Goal: Information Seeking & Learning: Learn about a topic

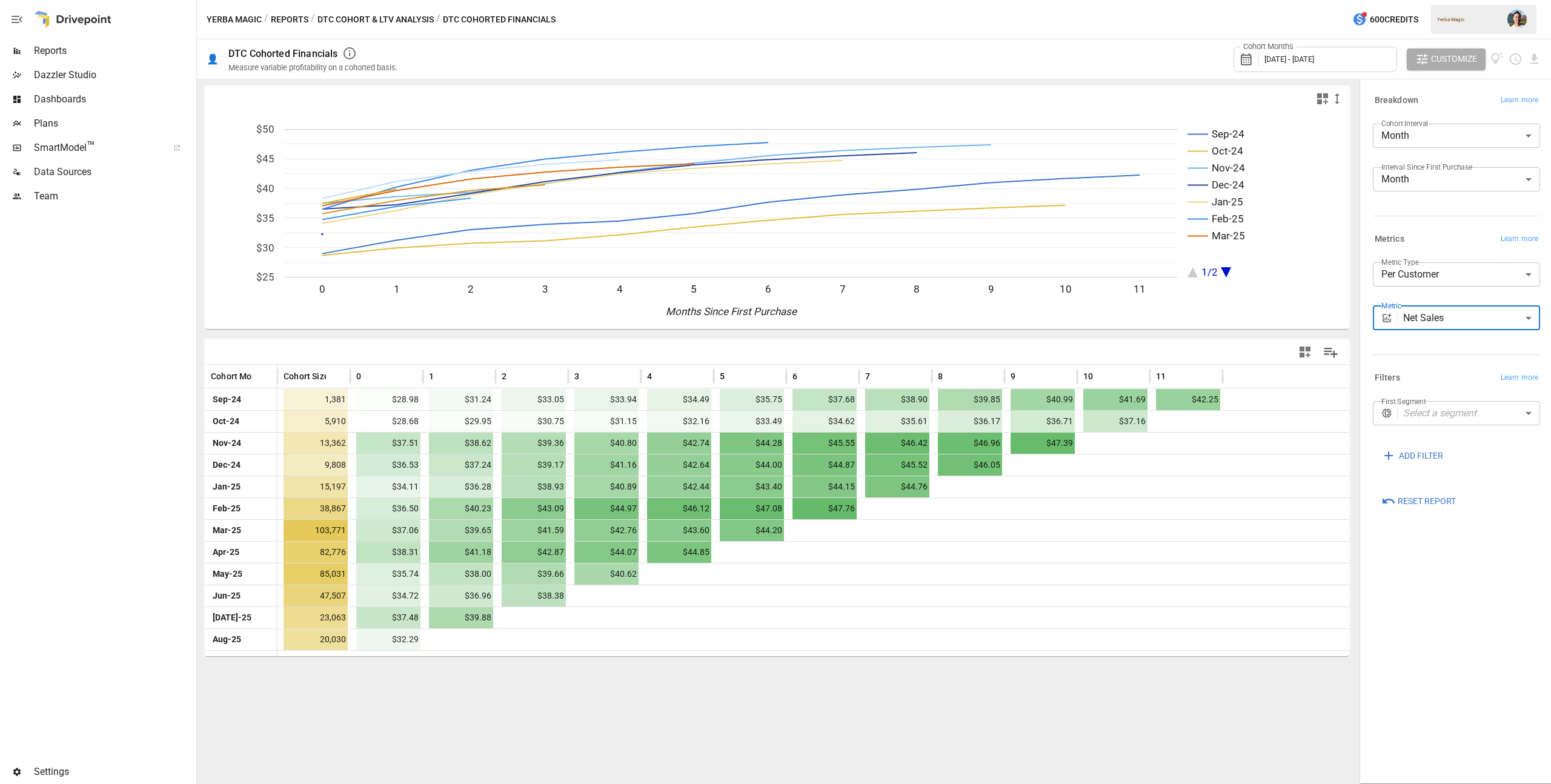
click at [81, 57] on span "Reports" at bounding box center [113, 50] width 160 height 15
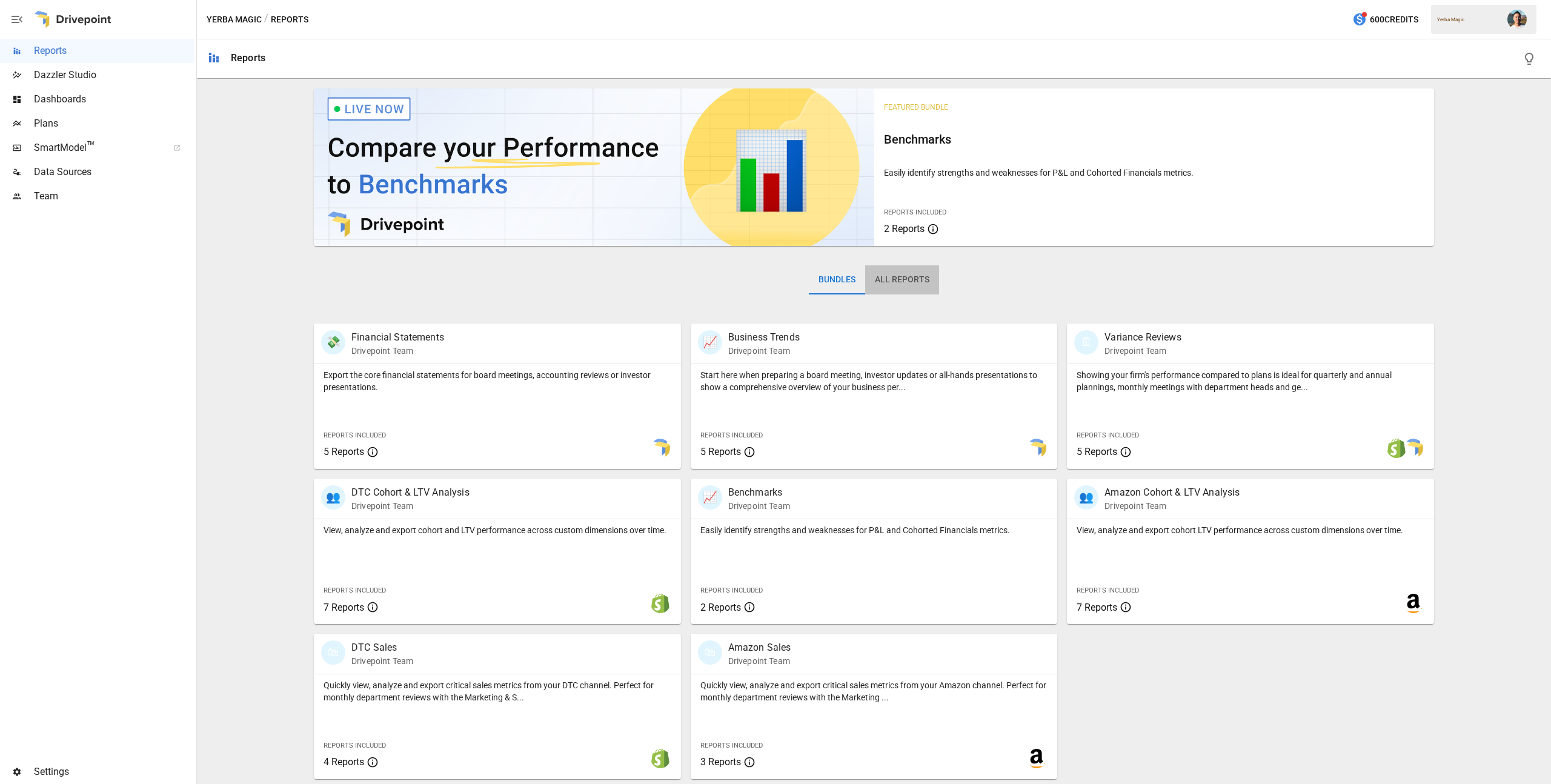
click at [917, 279] on button "All Reports" at bounding box center [902, 280] width 74 height 29
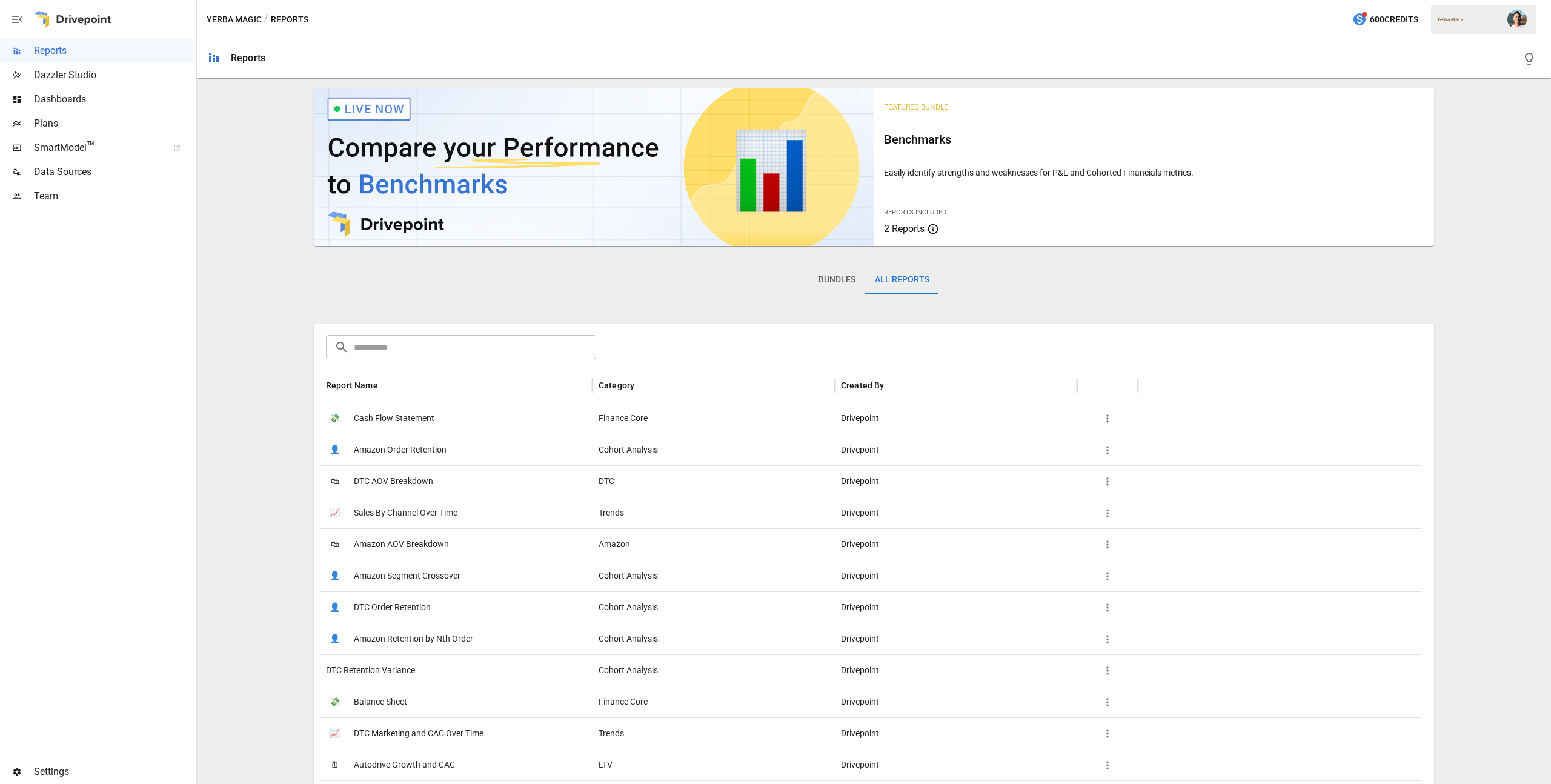
click at [461, 345] on input "text" at bounding box center [475, 347] width 242 height 24
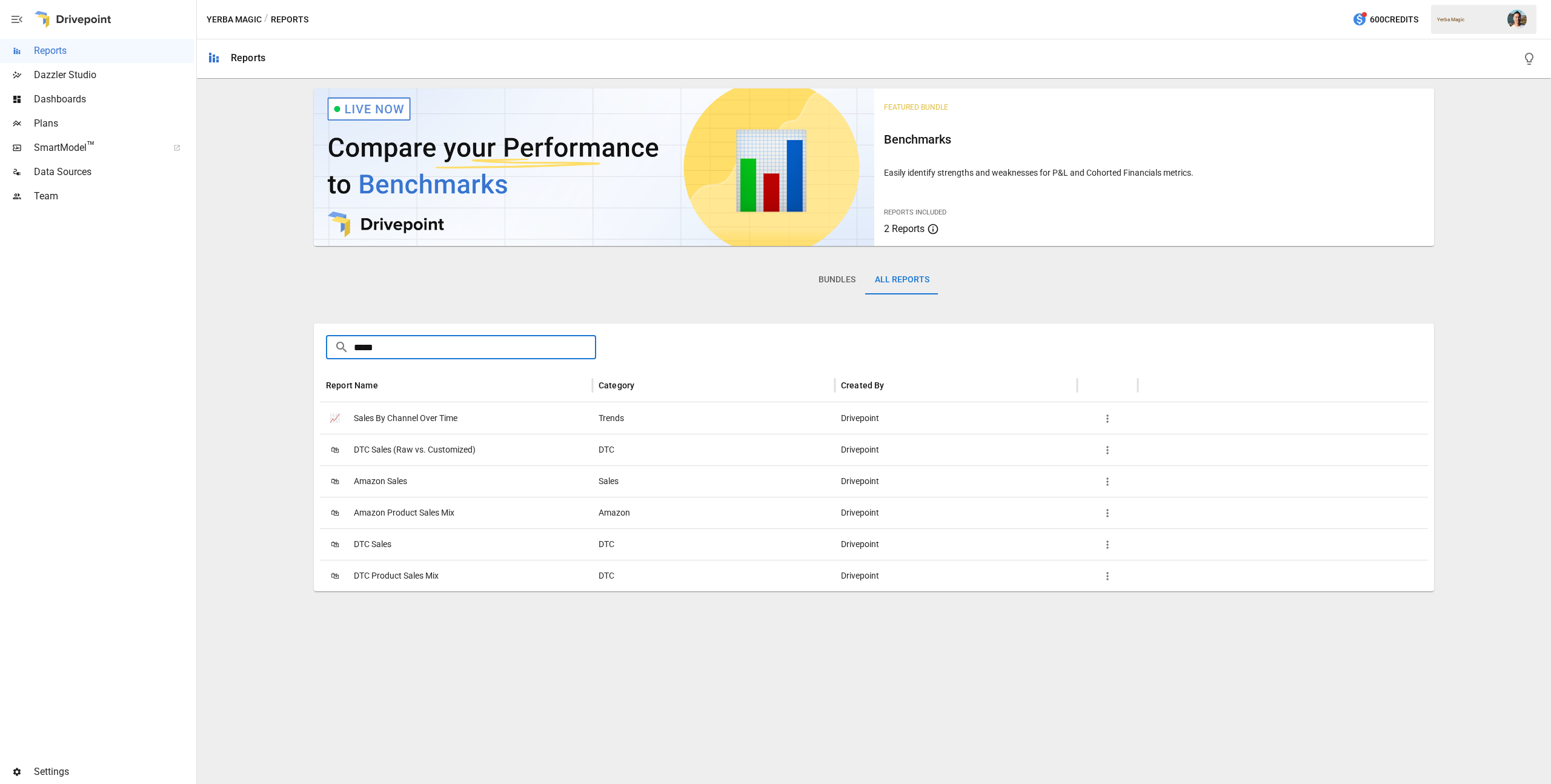
type input "*****"
click at [436, 410] on span "Sales By Channel Over Time" at bounding box center [406, 418] width 104 height 31
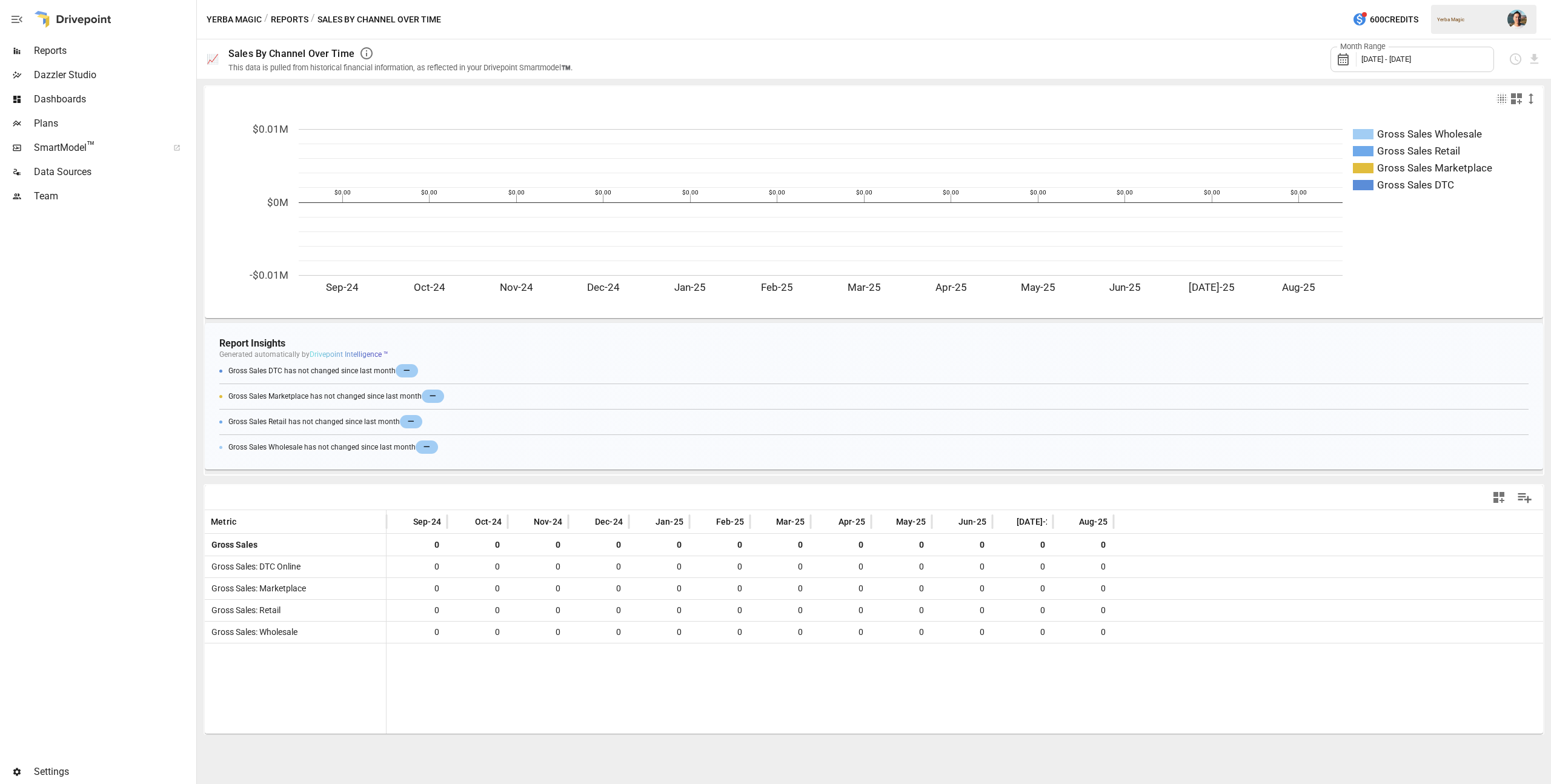
click at [285, 22] on button "Reports" at bounding box center [289, 20] width 37 height 15
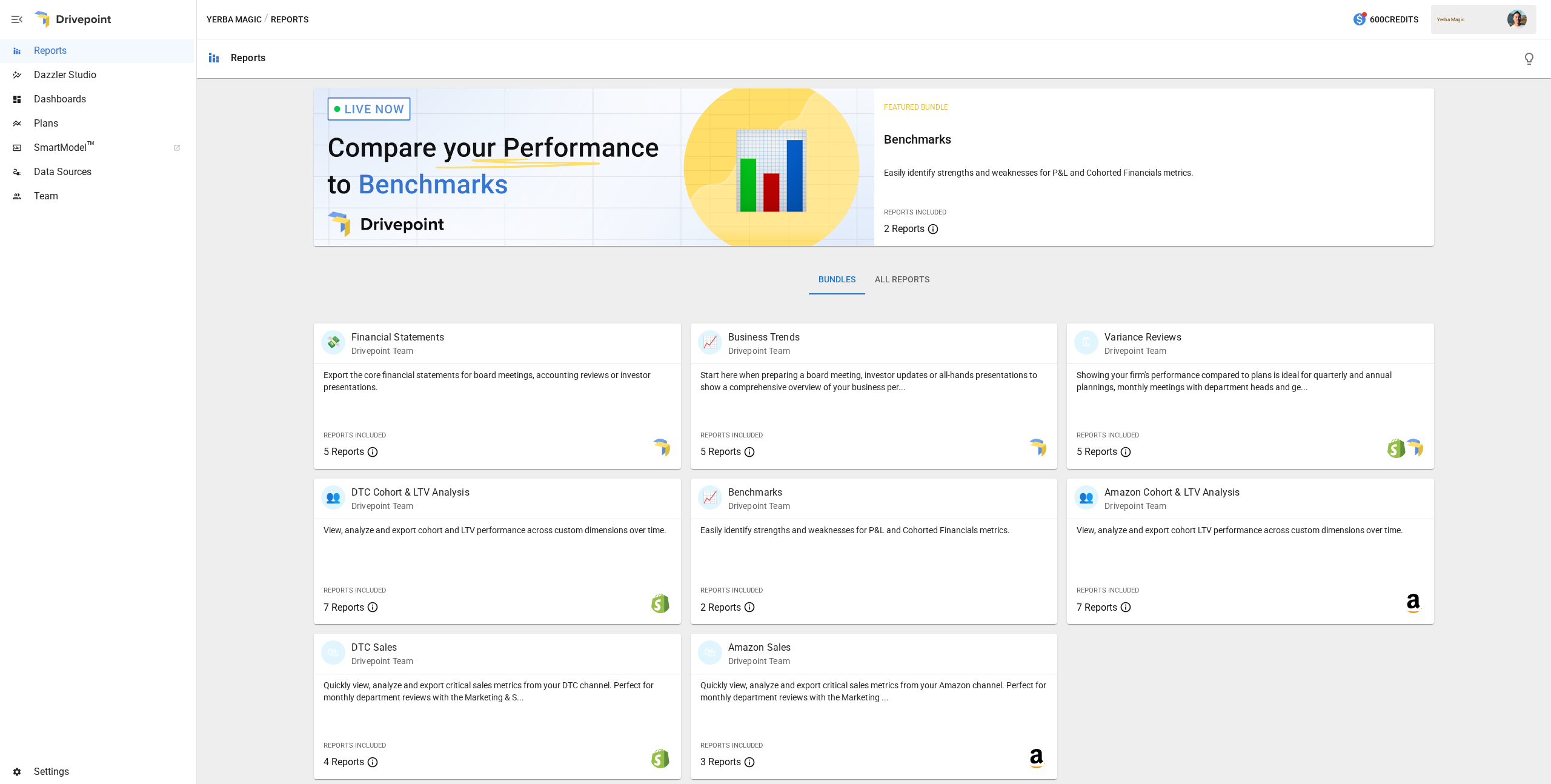
click at [902, 284] on button "All Reports" at bounding box center [902, 280] width 74 height 29
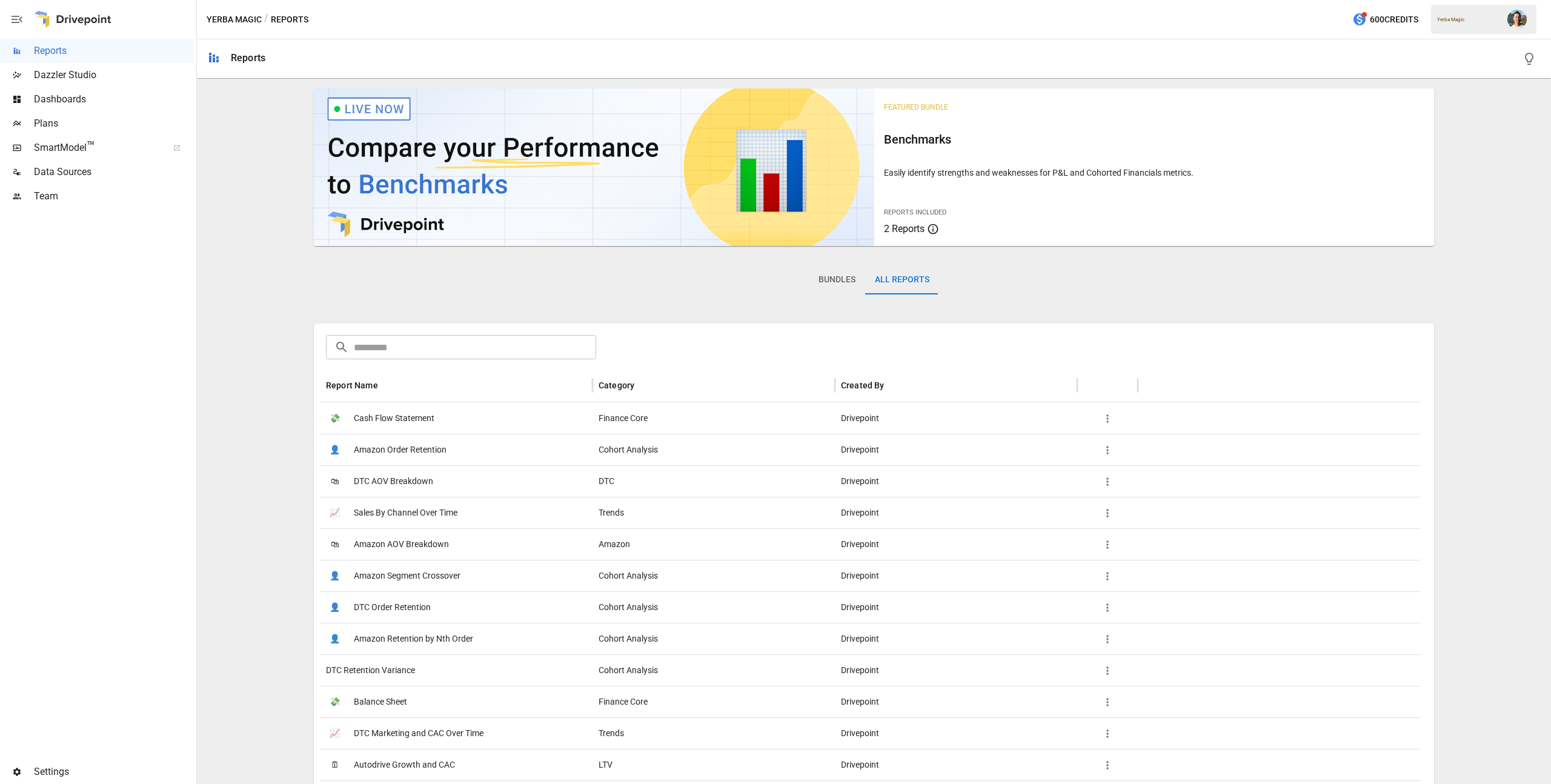
click at [375, 346] on input "text" at bounding box center [475, 347] width 242 height 24
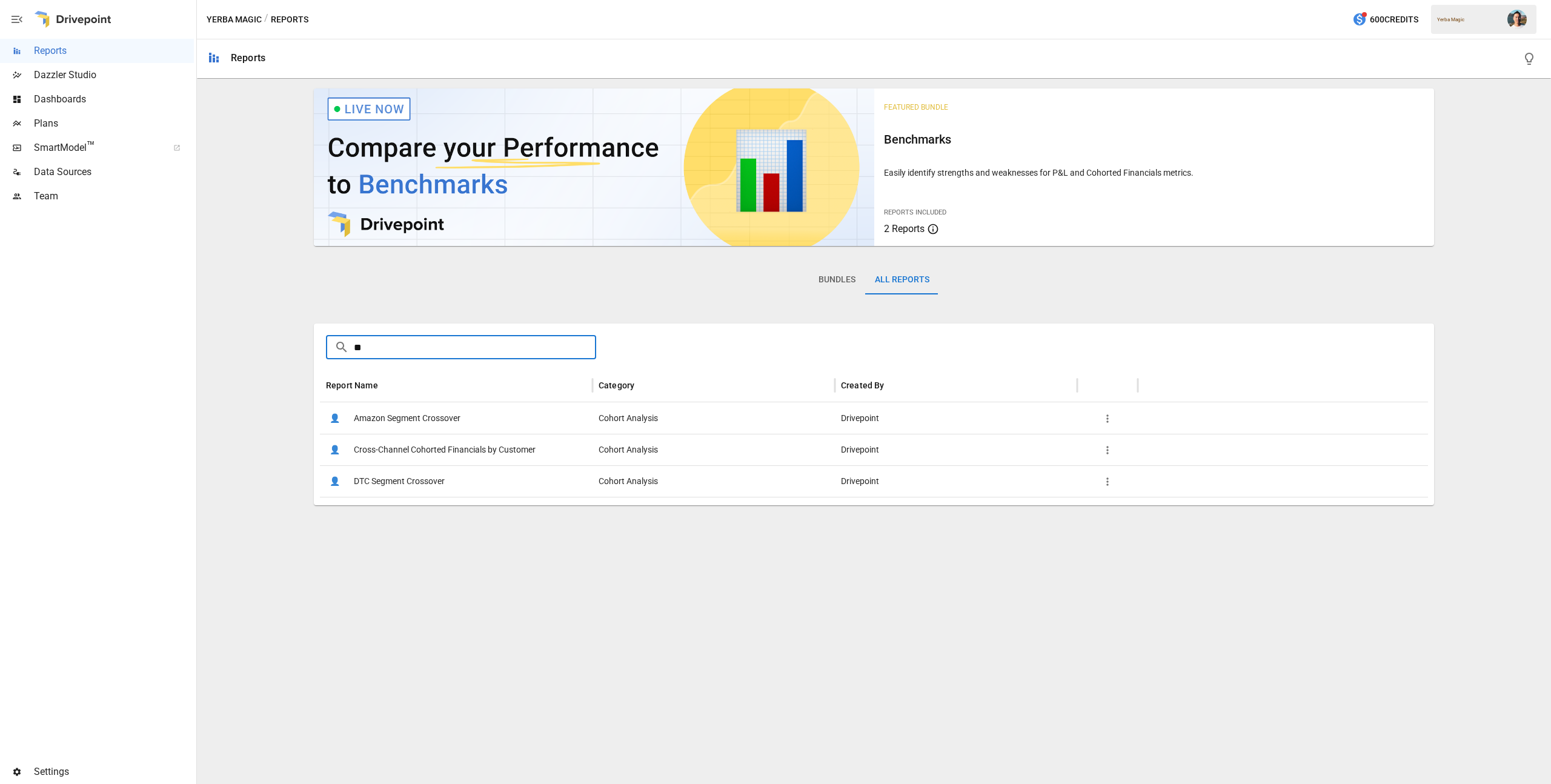
type input "*"
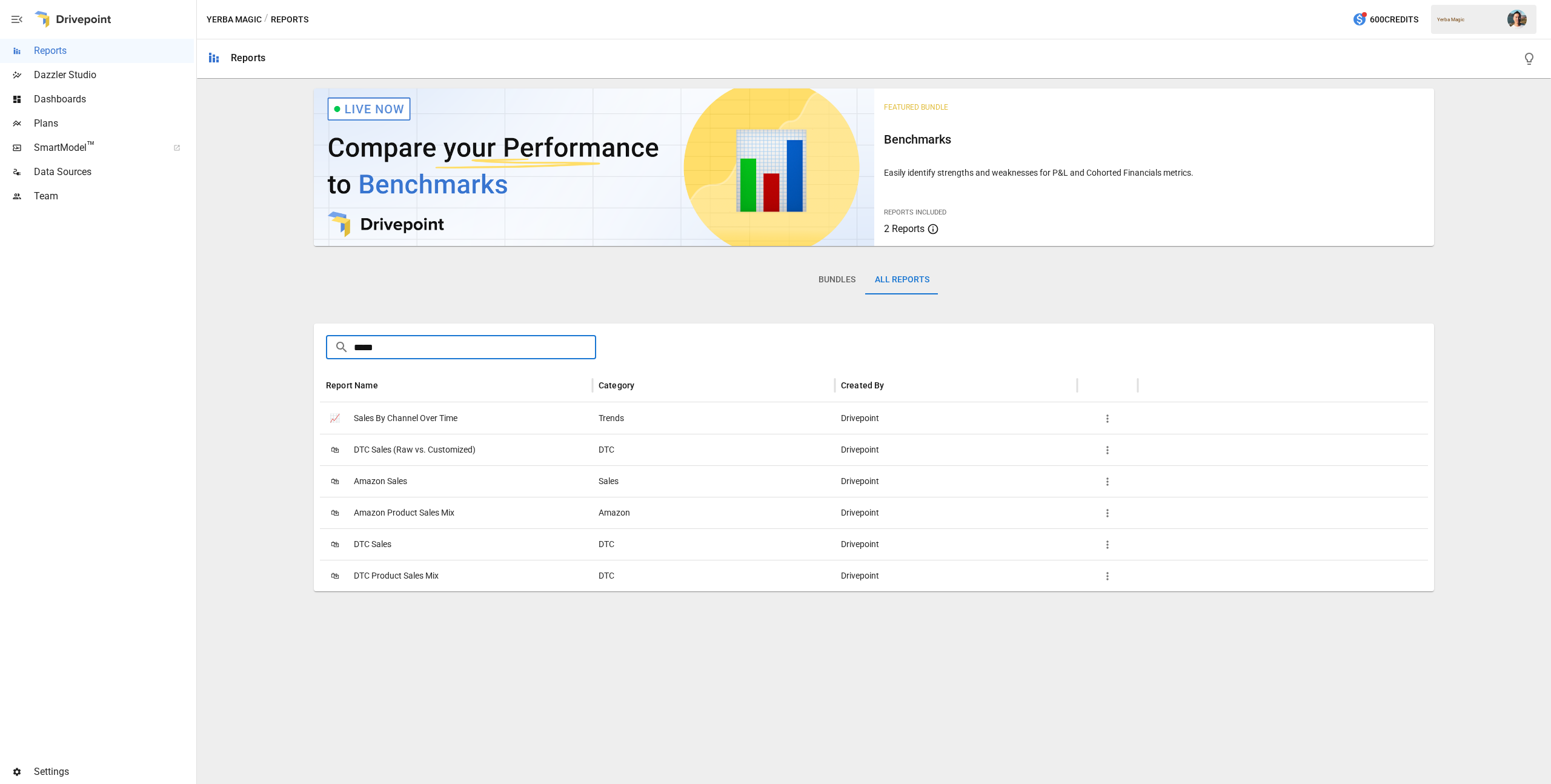
drag, startPoint x: 397, startPoint y: 343, endPoint x: 276, endPoint y: 348, distance: 121.1
click at [276, 348] on div "Featured Bundle Benchmarks Easily identify strengths and weaknesses for P&L and…" at bounding box center [874, 337] width 1345 height 507
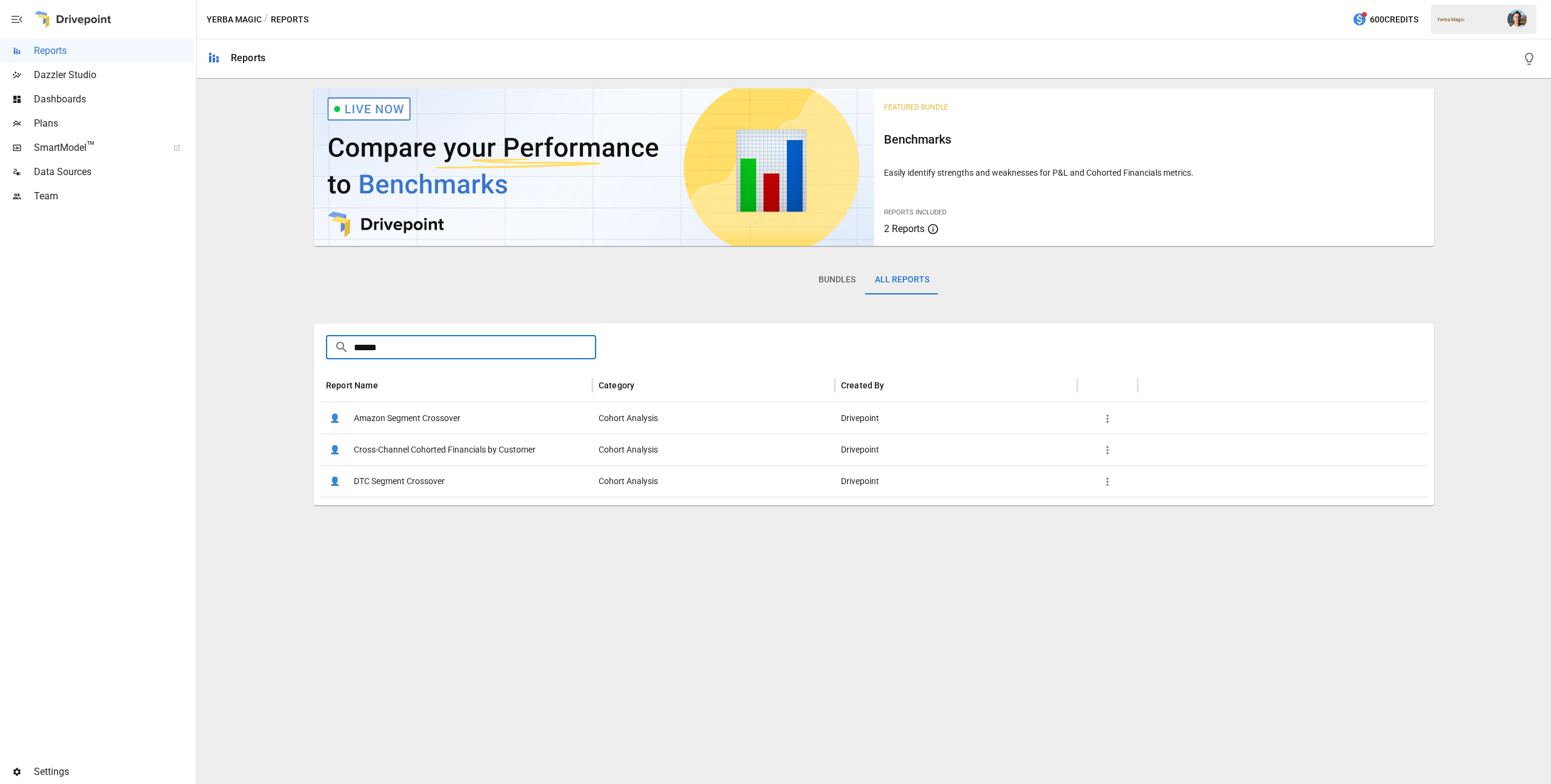
type input "*****"
click at [454, 433] on div "👤 Cross-Channel Cohorted Financials by Customer" at bounding box center [456, 449] width 273 height 31
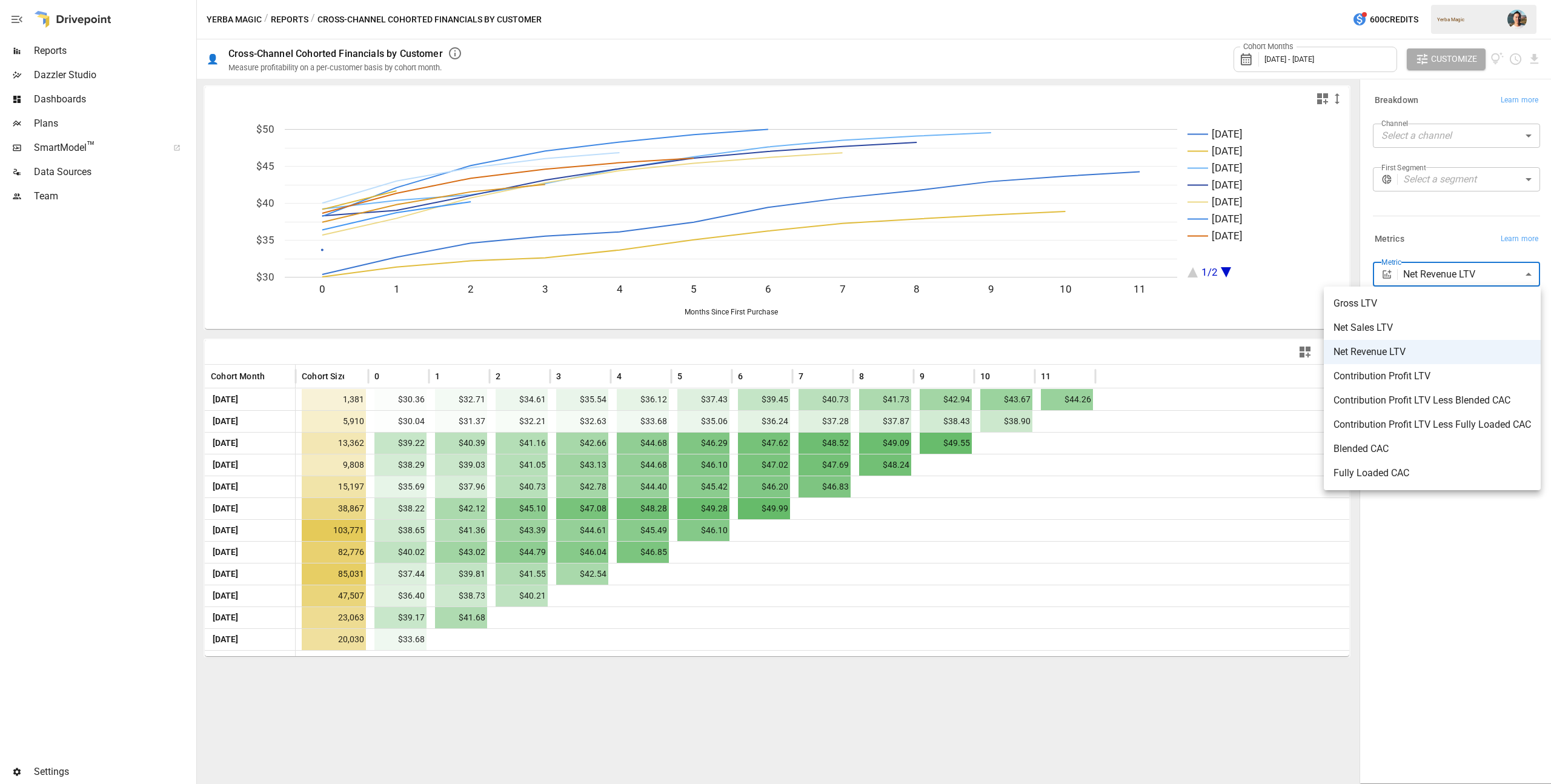
click at [1440, 0] on body "Reports Dazzler Studio Dashboards Plans SmartModel ™ Data Sources Team Settings…" at bounding box center [775, 0] width 1551 height 0
click at [1435, 241] on div at bounding box center [775, 392] width 1551 height 784
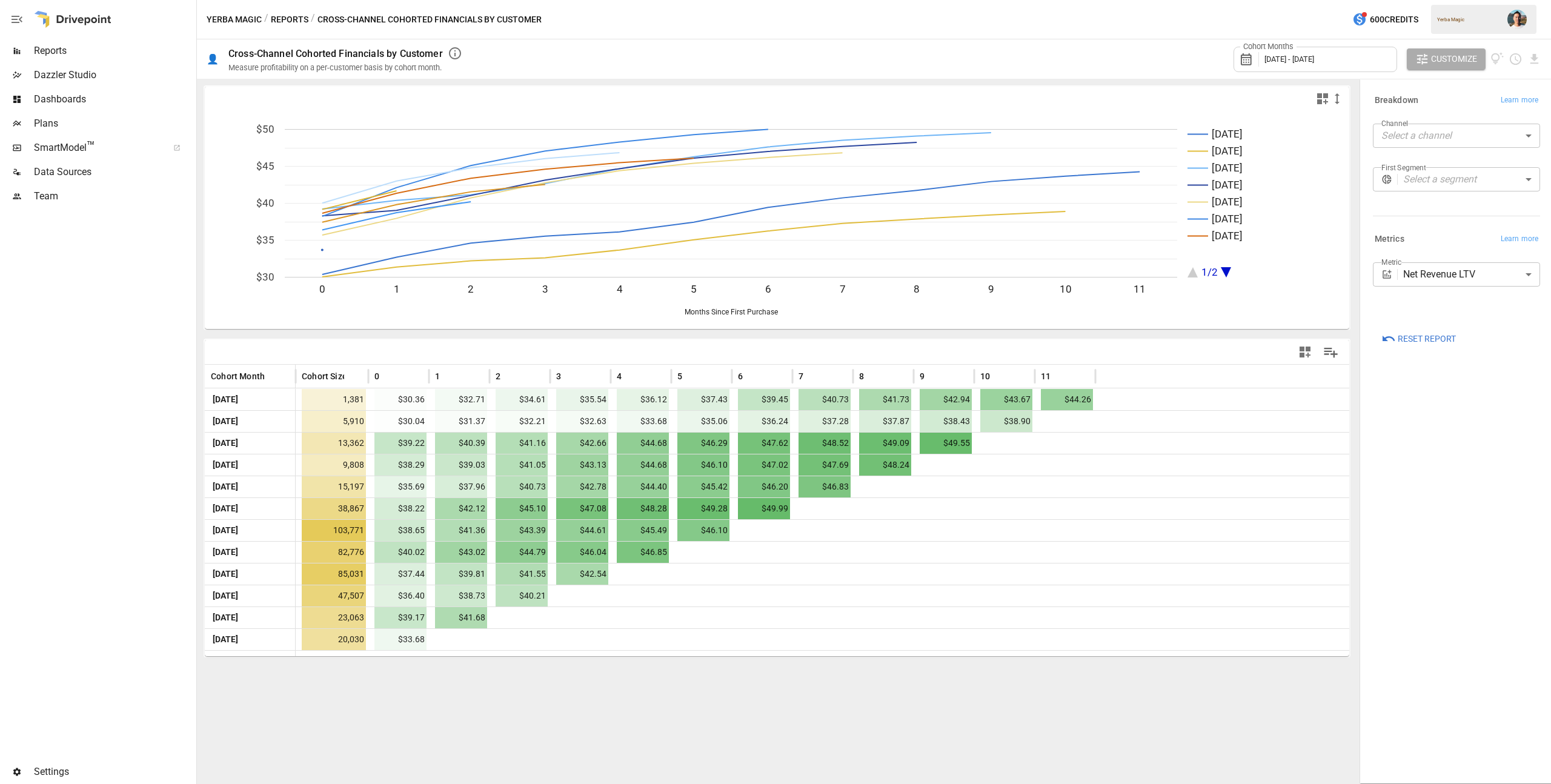
click at [267, 15] on div "/" at bounding box center [267, 20] width 5 height 15
click at [287, 21] on button "Reports" at bounding box center [289, 20] width 37 height 15
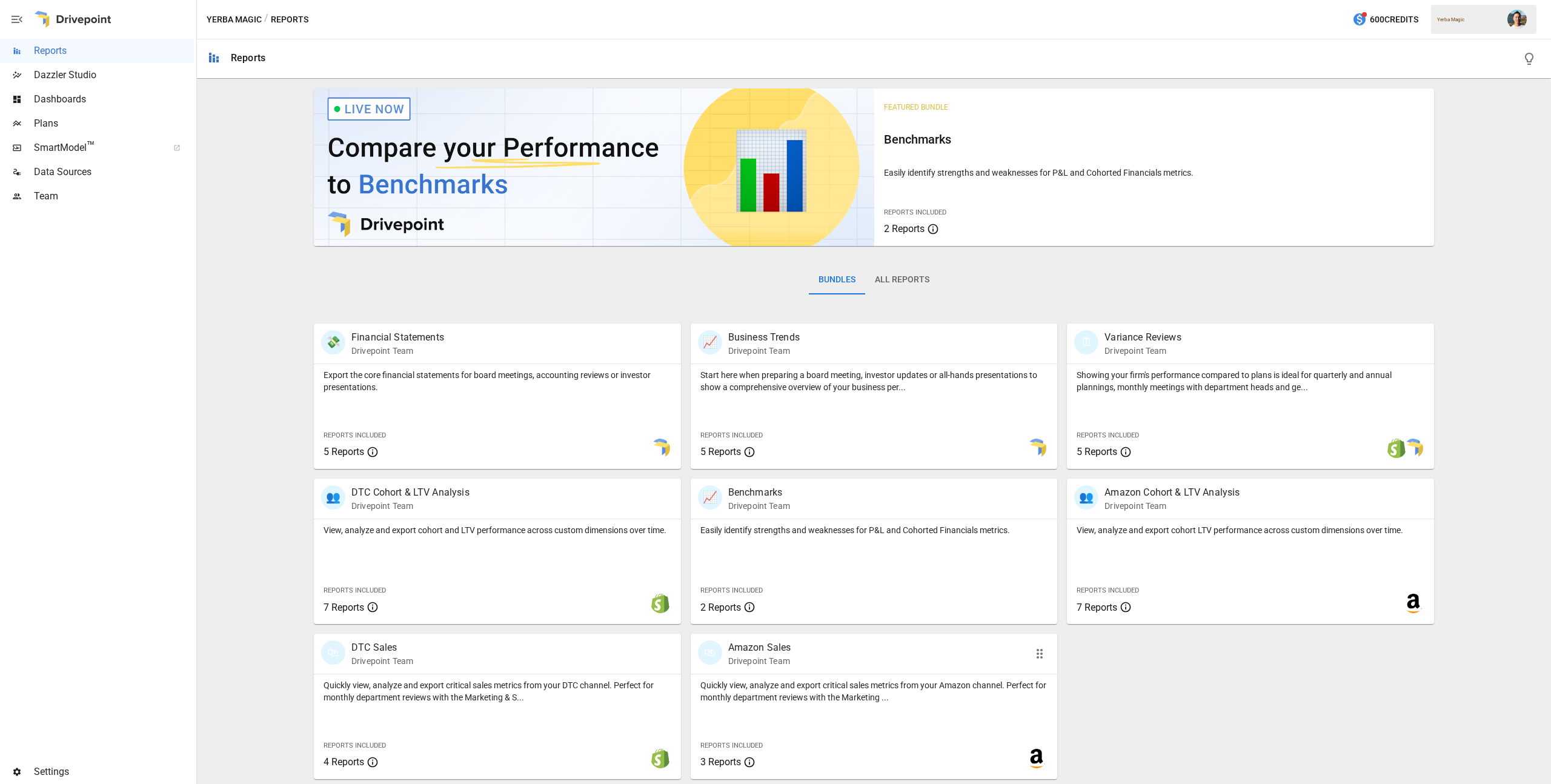
click at [866, 708] on div "Quickly view, analyze and export critical sales metrics from your Amazon channe…" at bounding box center [874, 726] width 367 height 105
click at [489, 688] on p "Quickly view, analyze and export critical sales metrics from your DTC channel. …" at bounding box center [497, 691] width 348 height 24
click at [942, 280] on div "Bundles All Reports" at bounding box center [874, 289] width 1120 height 68
click at [916, 279] on button "All Reports" at bounding box center [902, 280] width 74 height 29
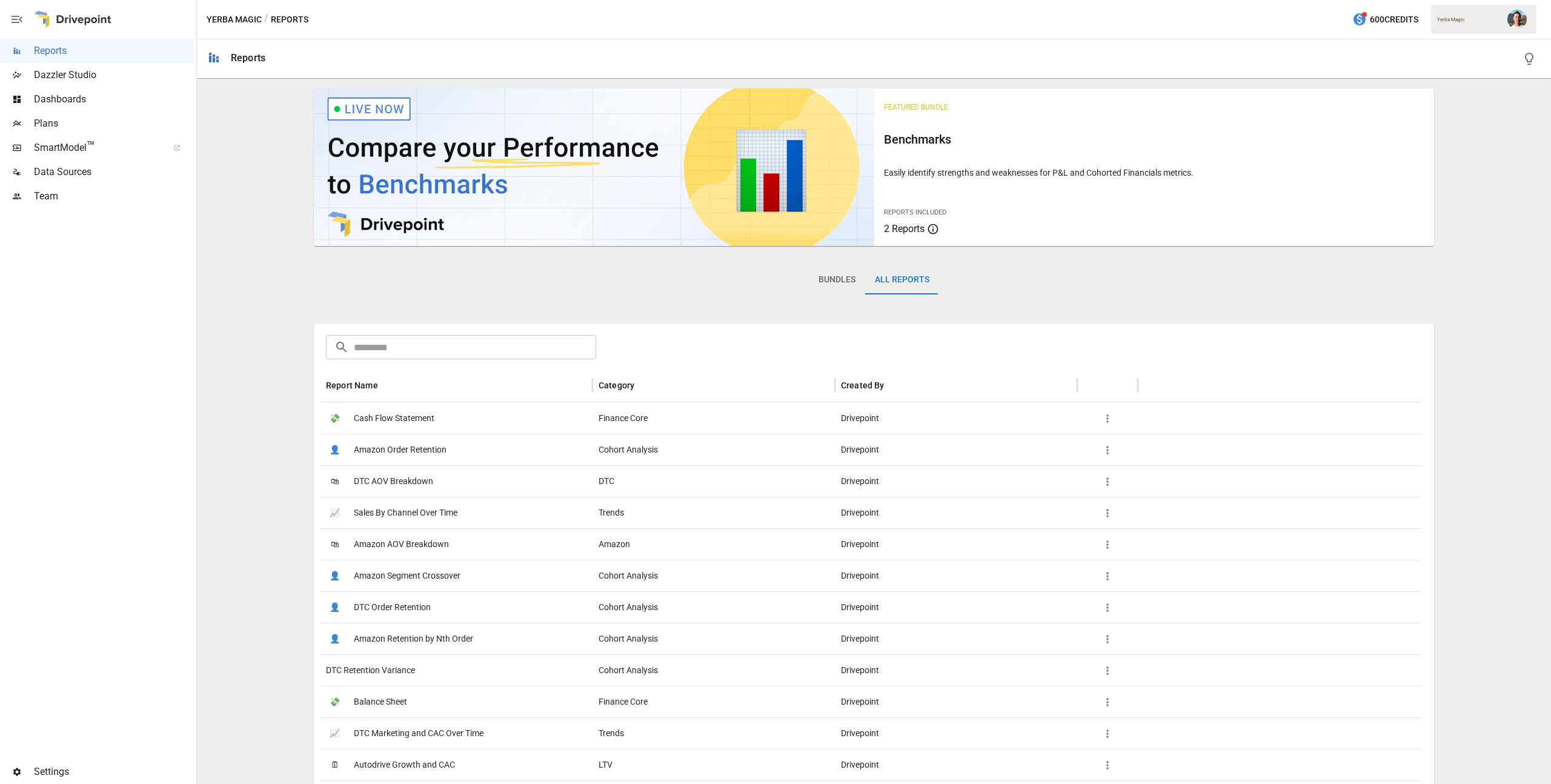
click at [469, 351] on input "text" at bounding box center [475, 347] width 242 height 24
type input "*"
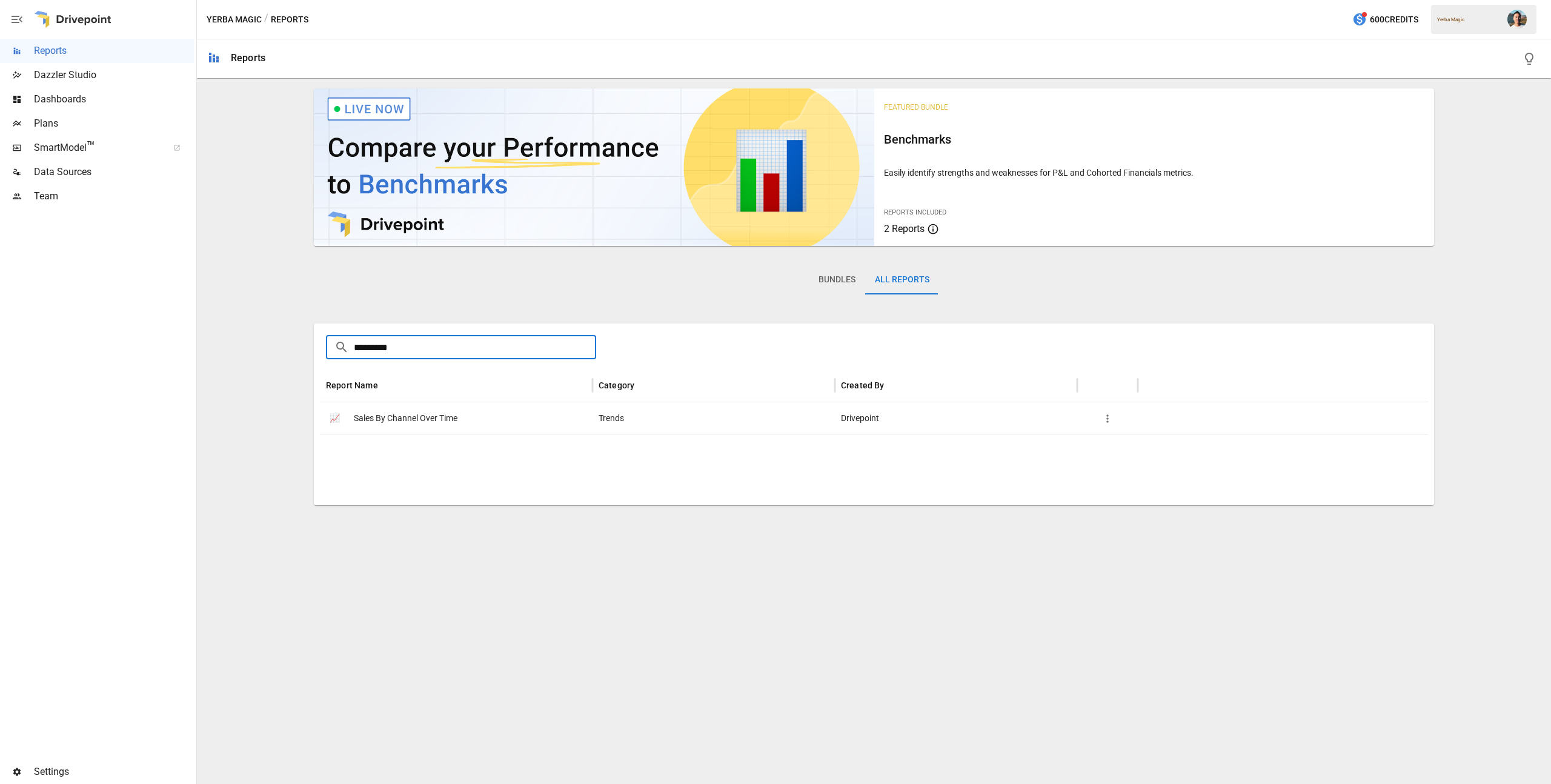
drag, startPoint x: 436, startPoint y: 352, endPoint x: 312, endPoint y: 337, distance: 124.9
click at [312, 337] on div "Featured Bundle Benchmarks Easily identify strengths and weaknesses for P&L and…" at bounding box center [874, 294] width 1345 height 422
type input "********"
click at [438, 415] on span "Sales By Channel Over Time" at bounding box center [406, 418] width 104 height 31
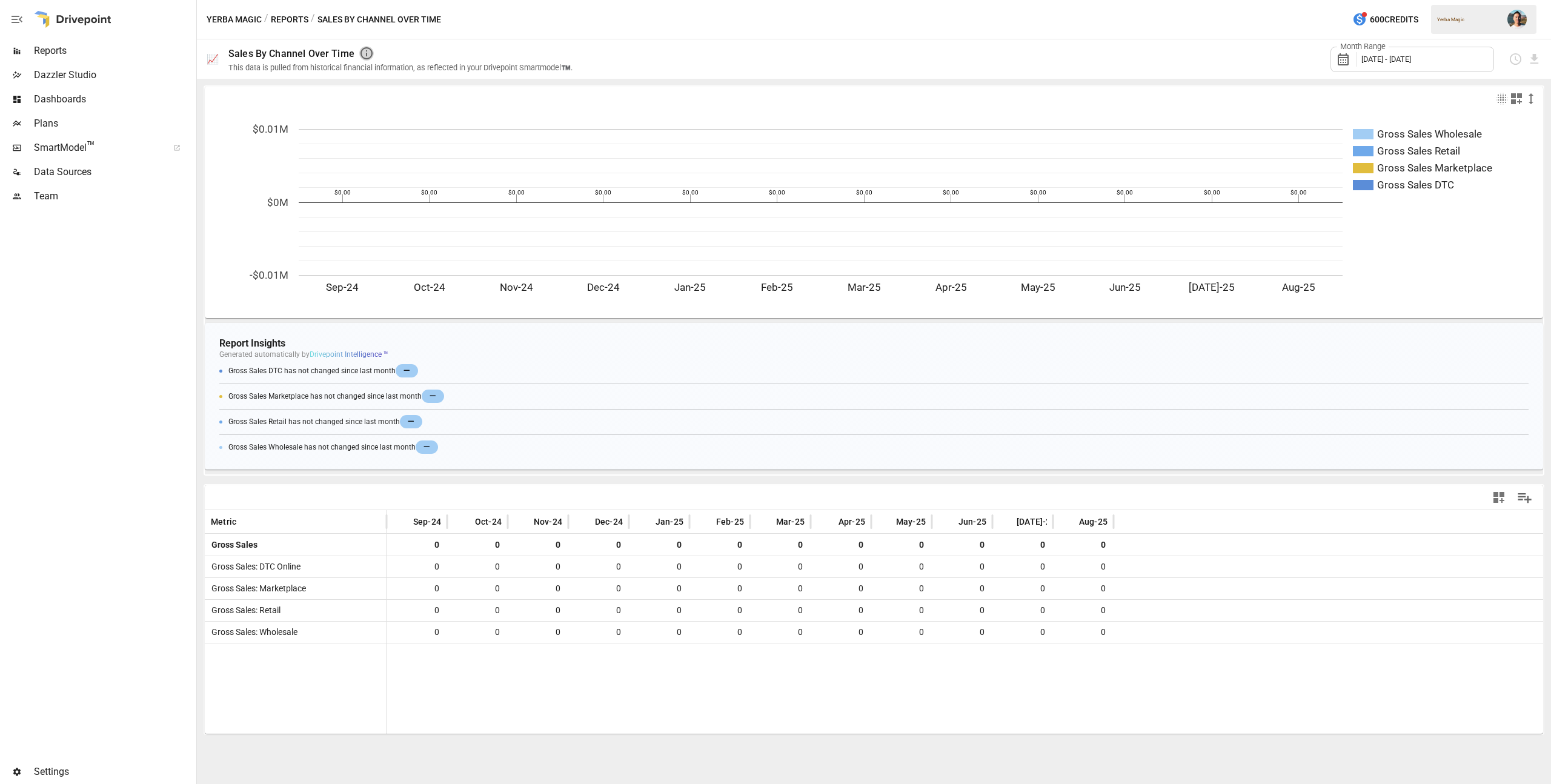
click at [366, 51] on icon "button" at bounding box center [366, 53] width 15 height 15
click at [668, 49] on div "Month Range [DATE] - [DATE]" at bounding box center [1064, 60] width 954 height 40
click at [299, 24] on button "Reports" at bounding box center [289, 20] width 37 height 15
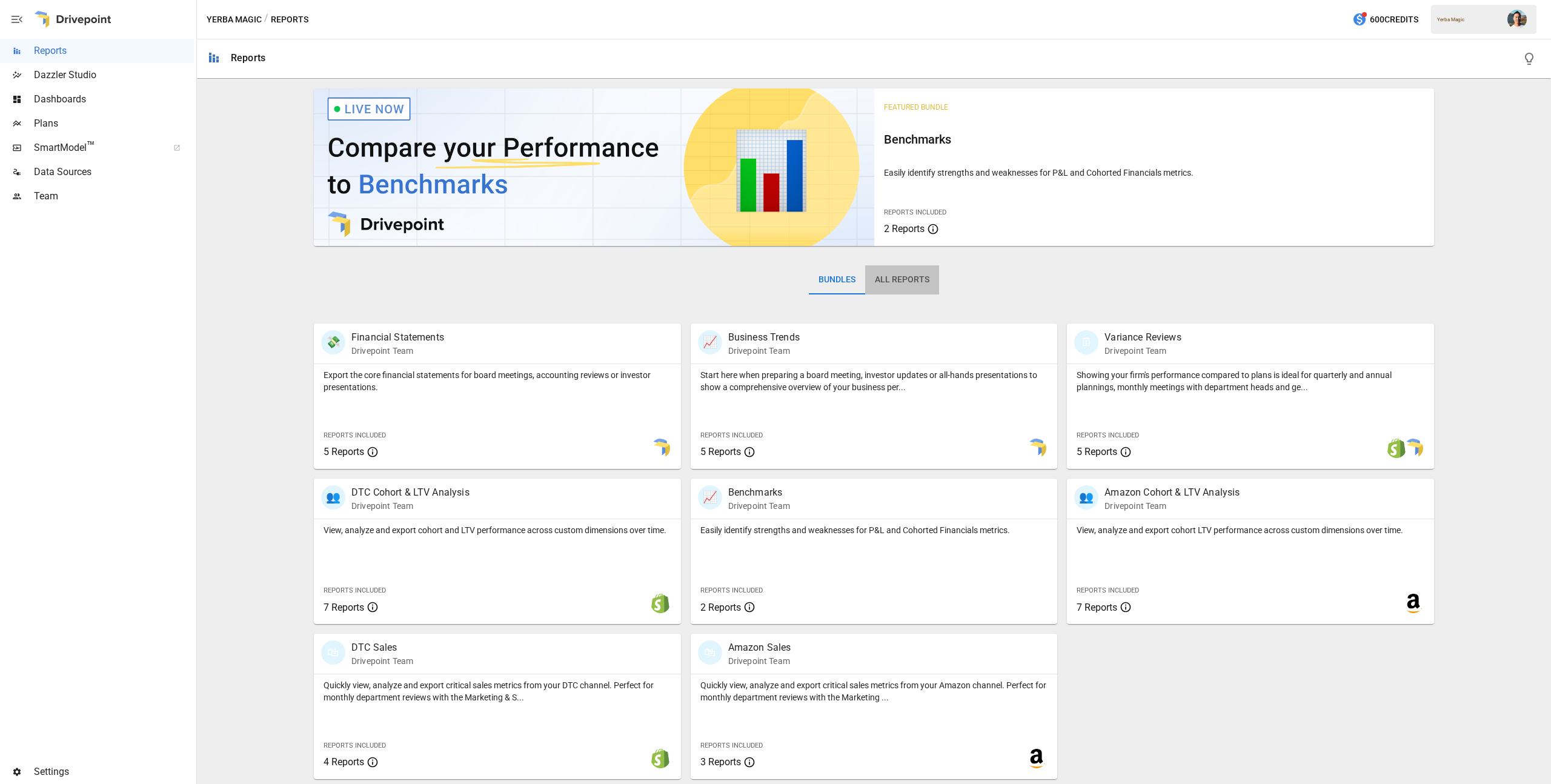
click at [915, 284] on button "All Reports" at bounding box center [902, 280] width 74 height 29
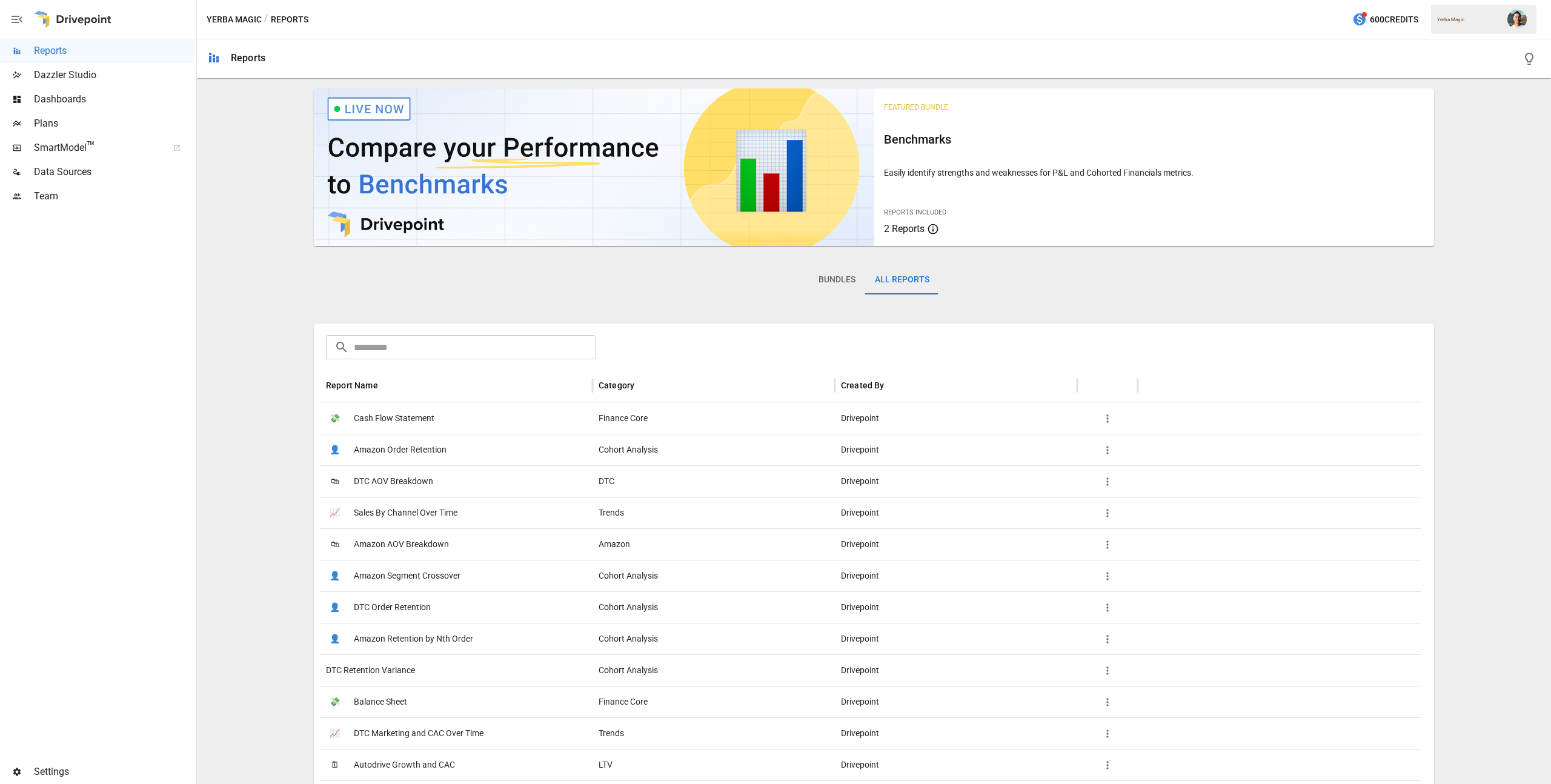
click at [538, 355] on input "text" at bounding box center [475, 347] width 242 height 24
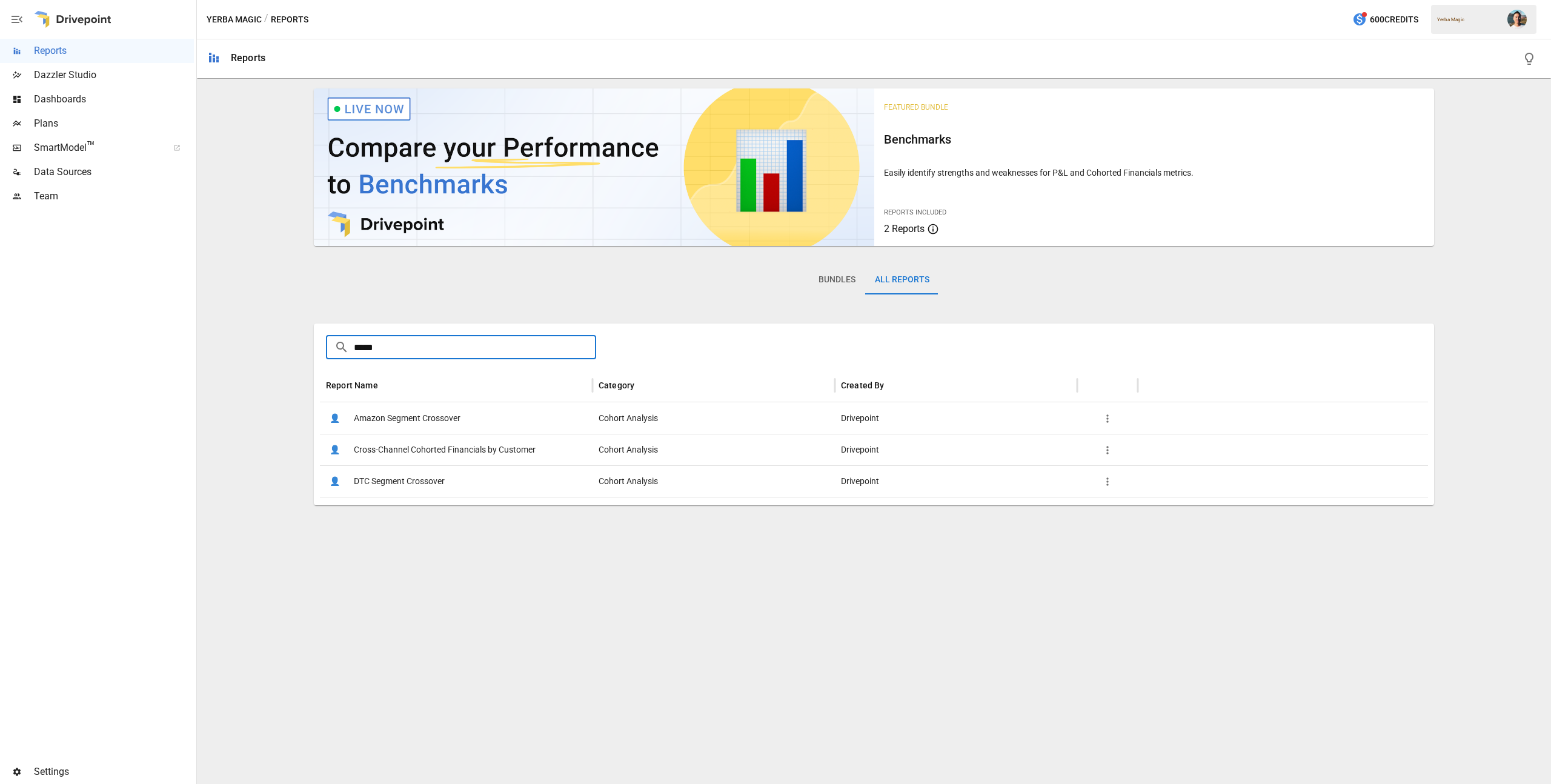
type input "*****"
click at [436, 474] on span "DTC Segment Crossover" at bounding box center [399, 481] width 91 height 31
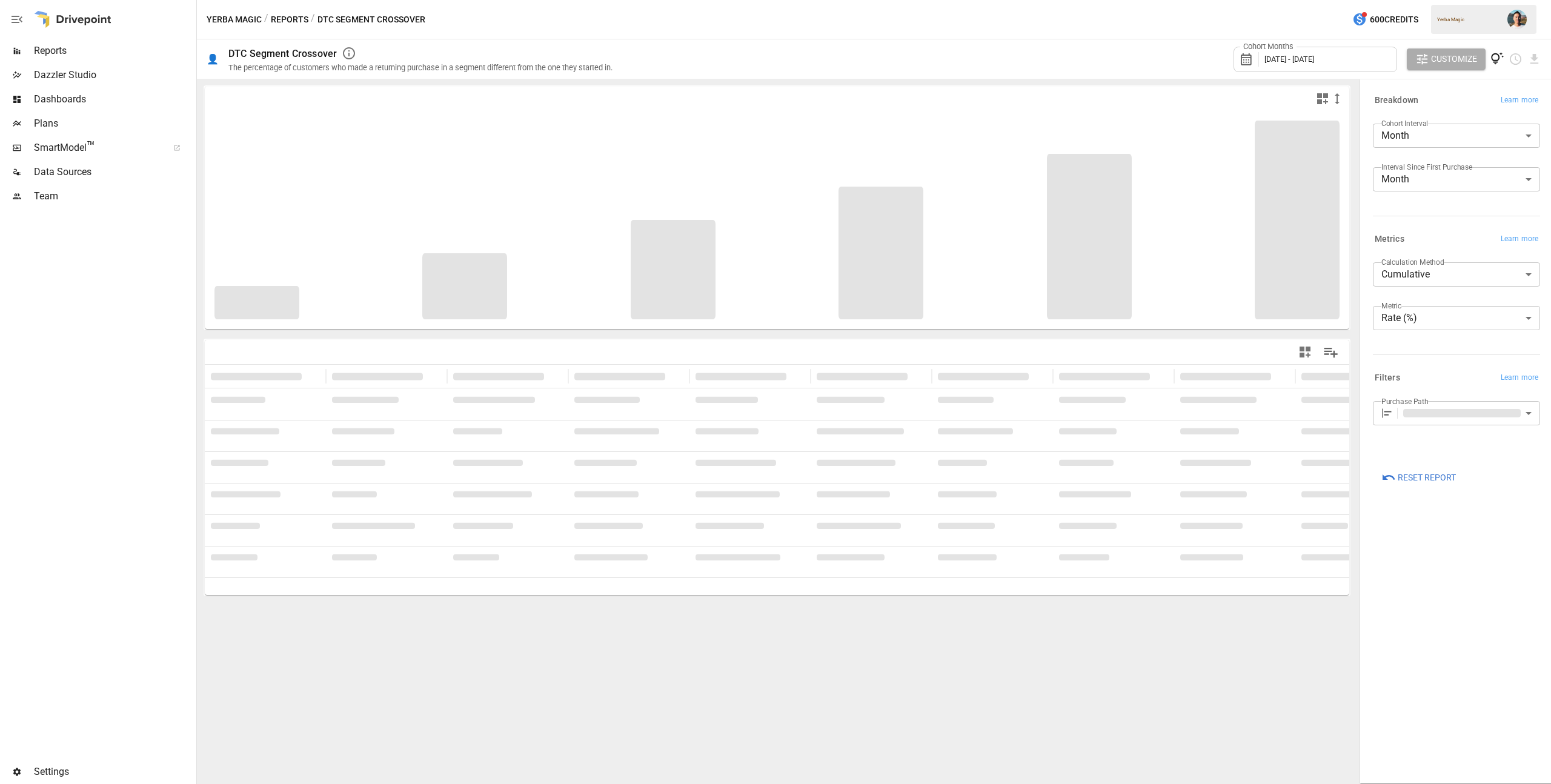
click at [1498, 63] on icon "View documentation" at bounding box center [1497, 59] width 14 height 14
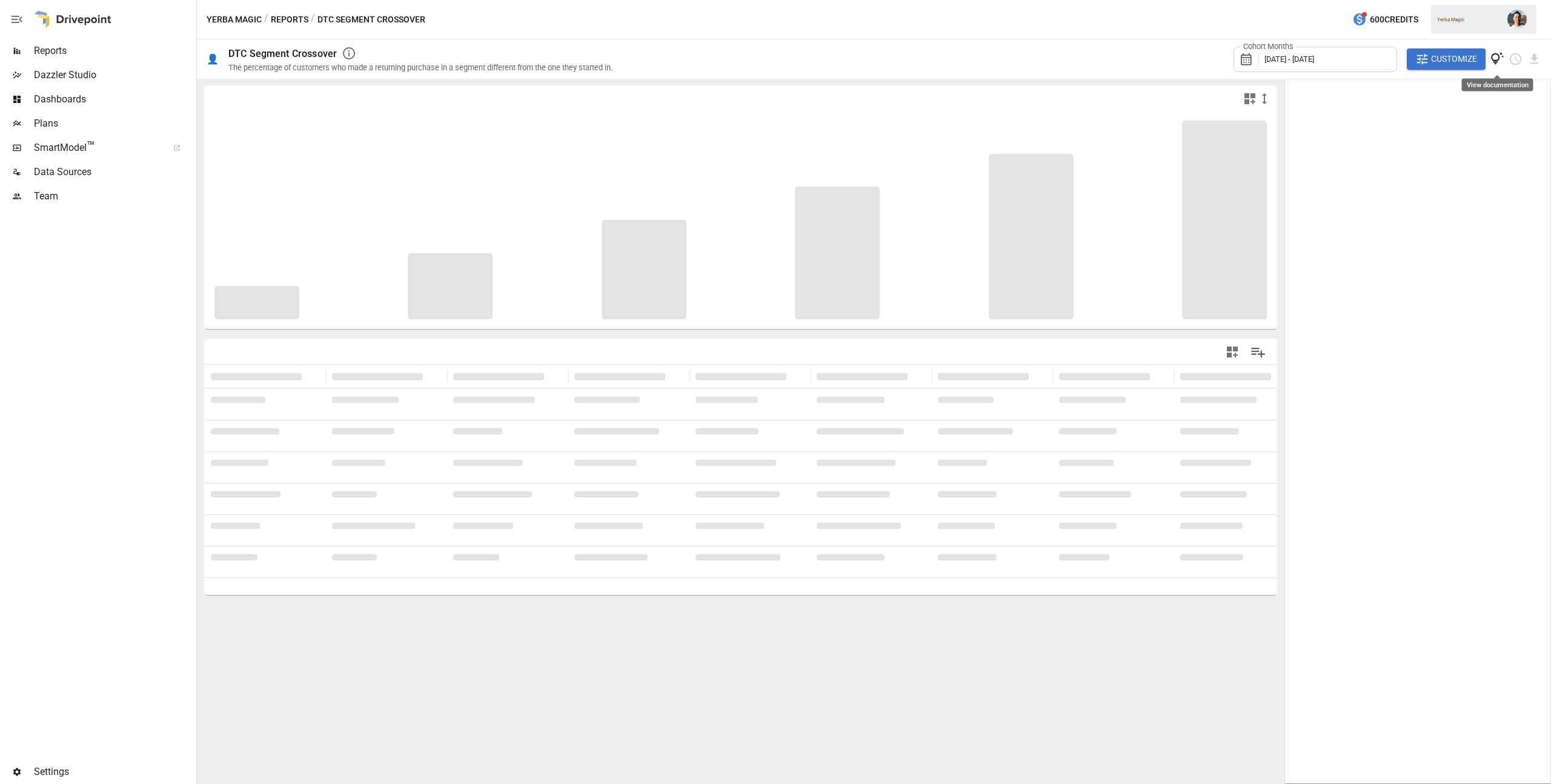
type input "**********"
